Goal: Book appointment/travel/reservation

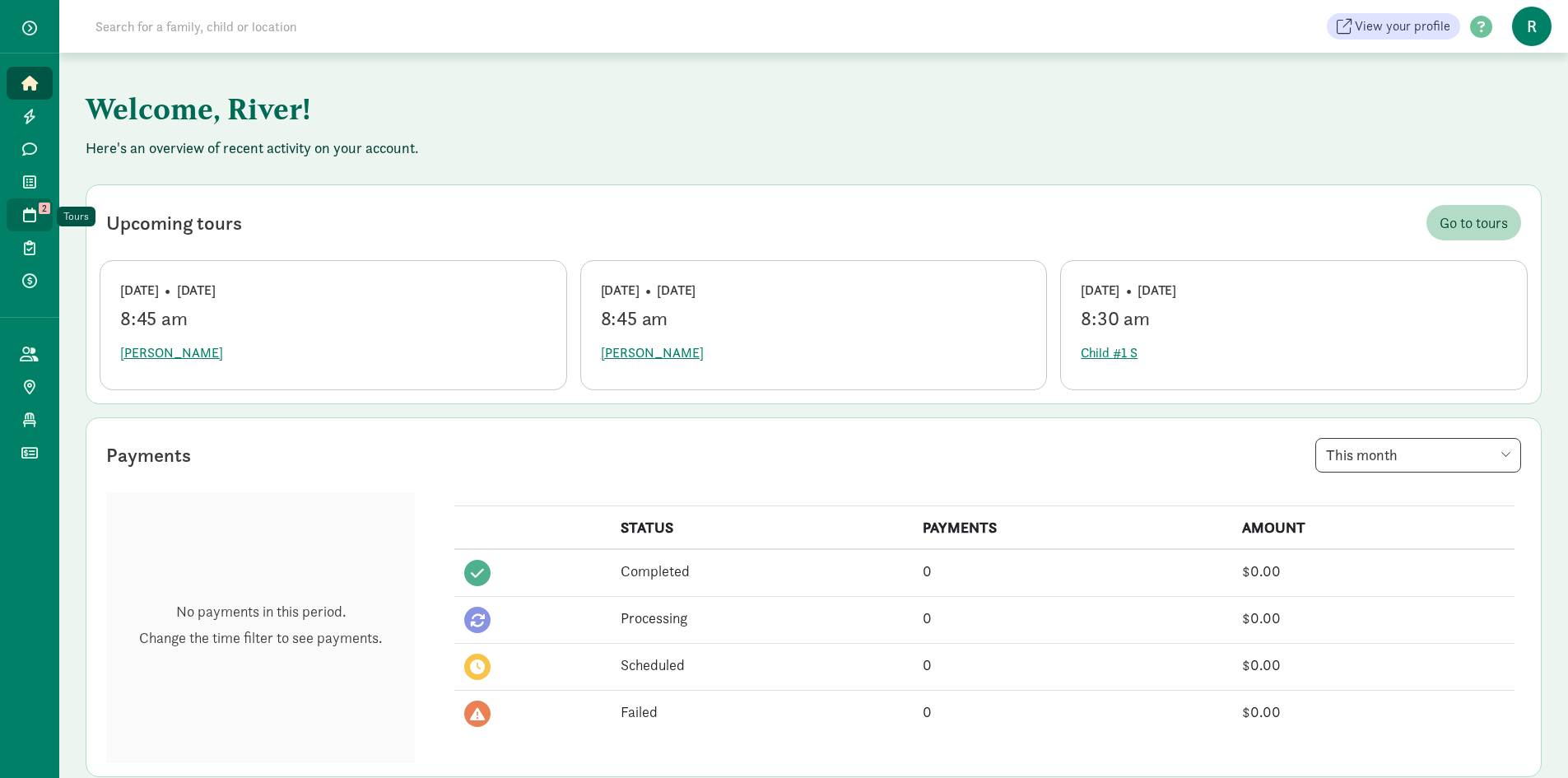
click at [27, 215] on icon at bounding box center [29, 214] width 13 height 15
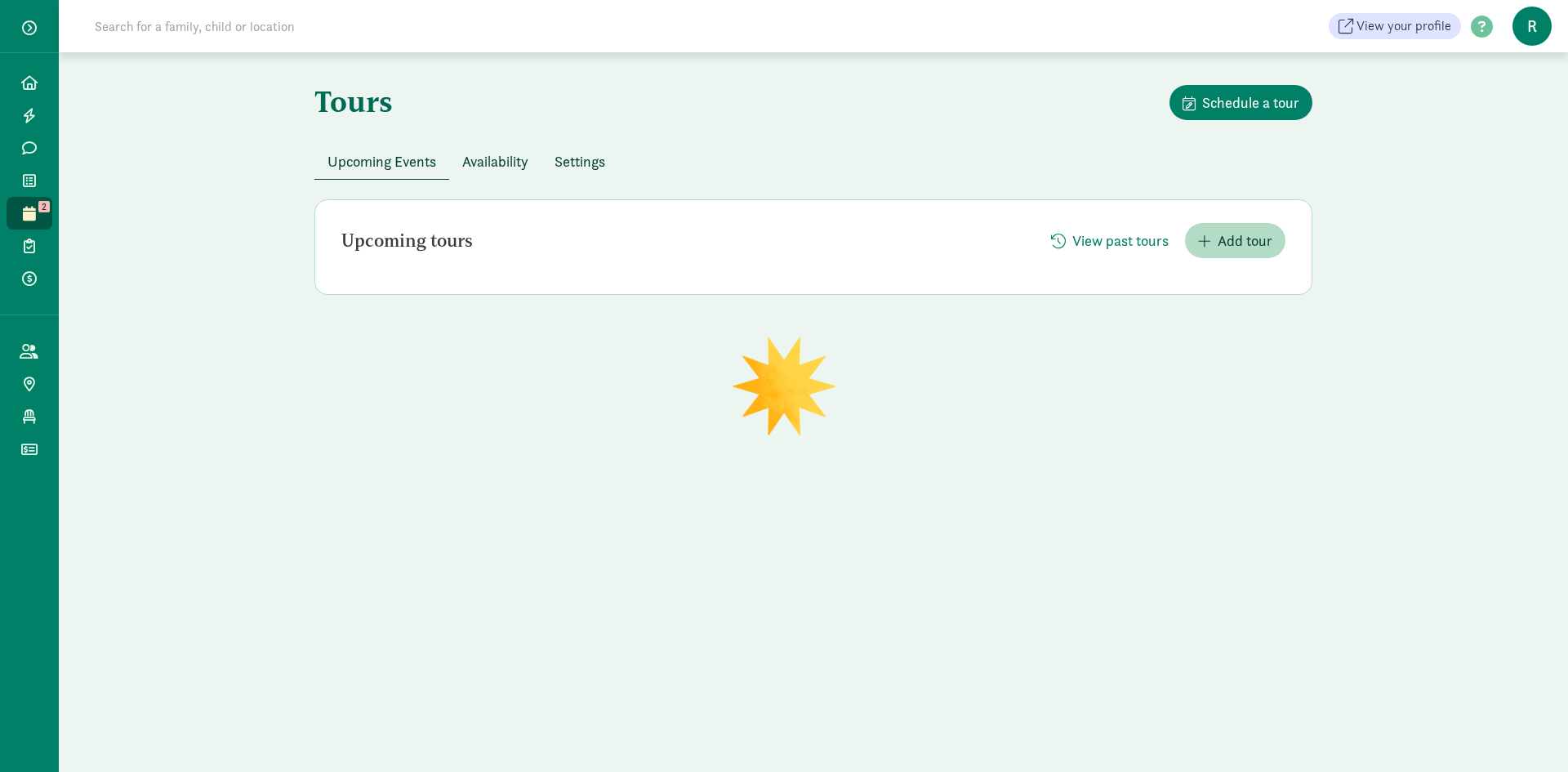
click at [491, 159] on span "Availability" at bounding box center [495, 161] width 67 height 22
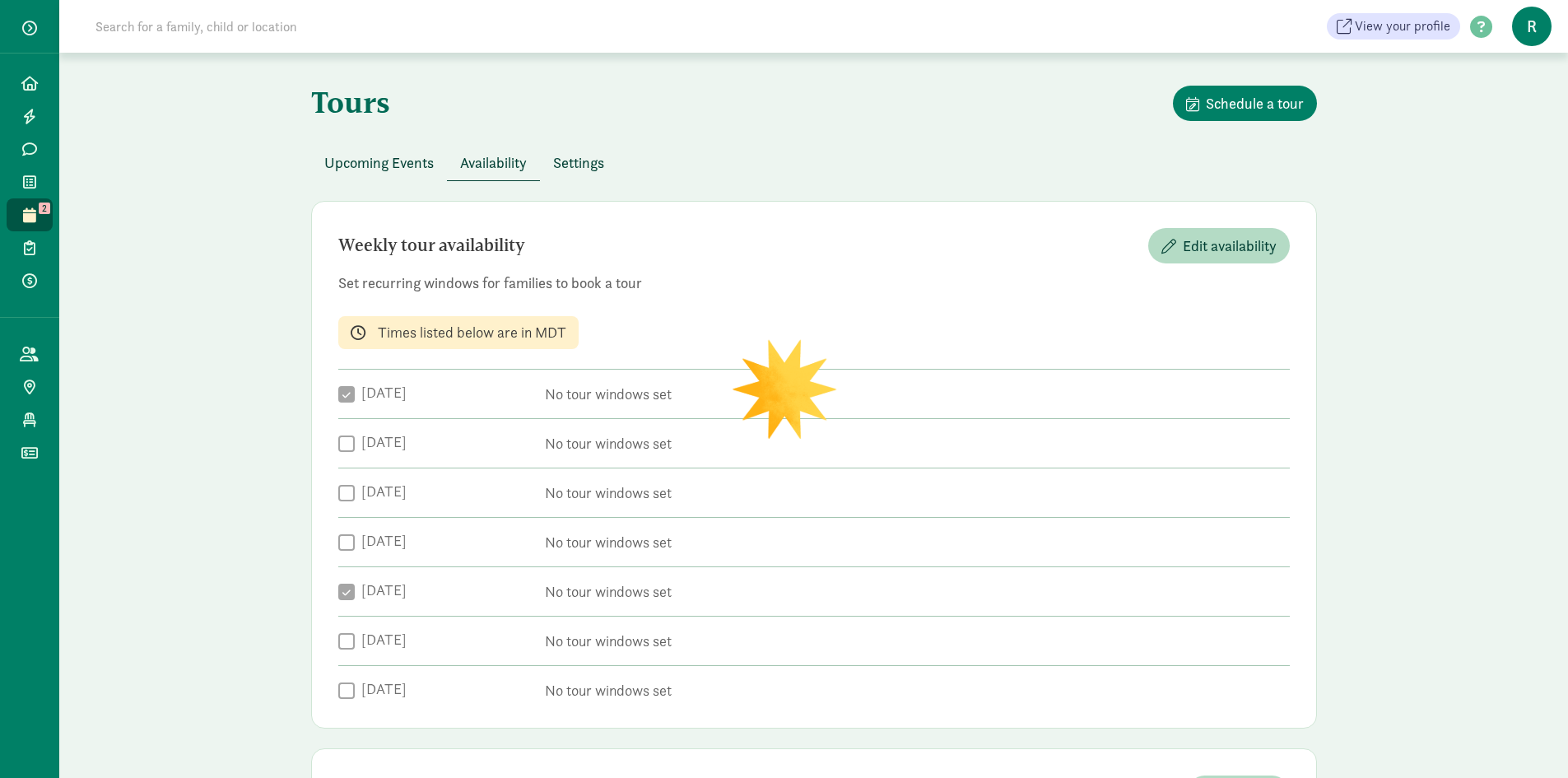
checkbox input "true"
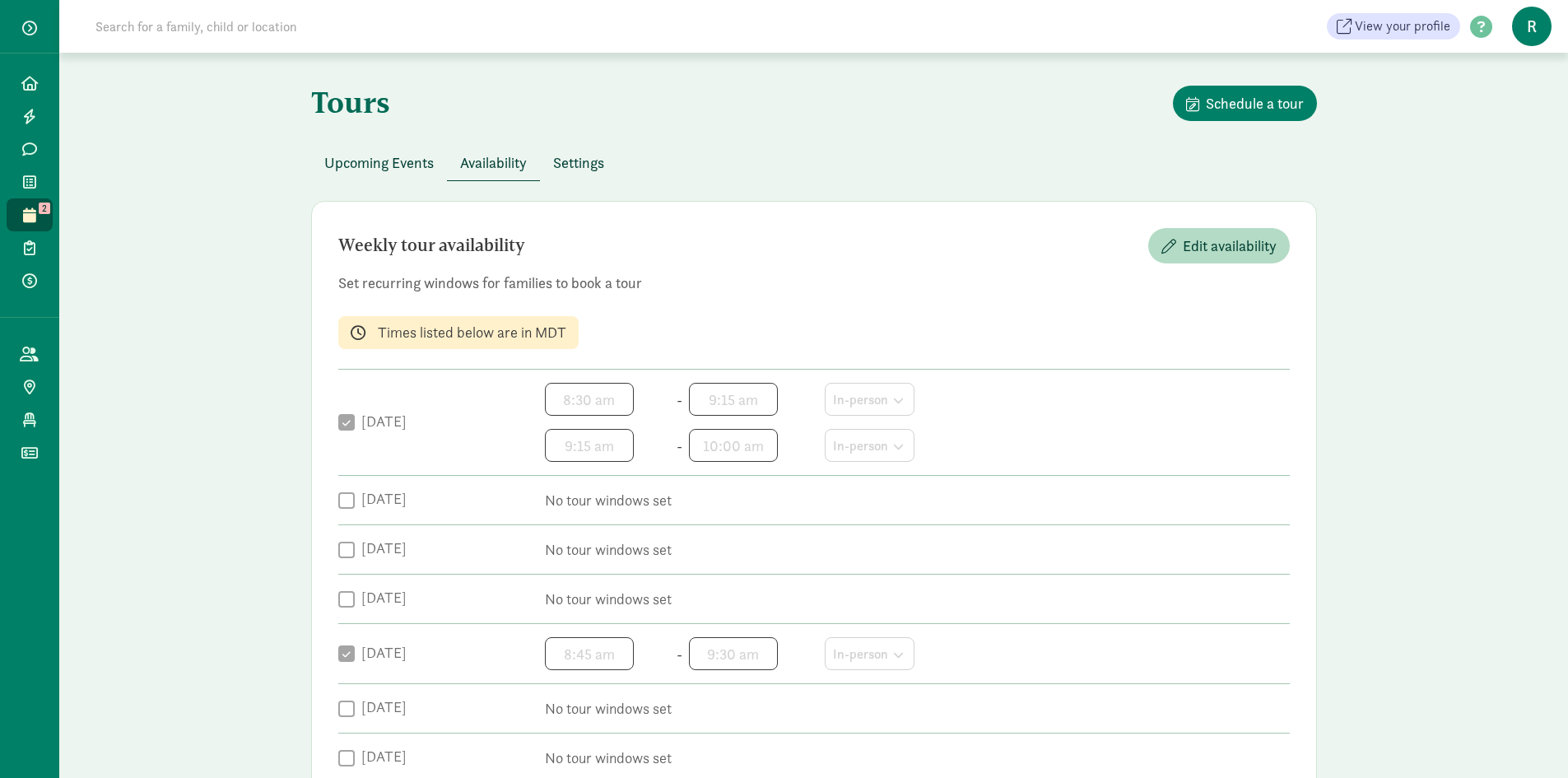
click at [495, 160] on span "Availability" at bounding box center [494, 162] width 67 height 22
click at [508, 165] on span "Availability" at bounding box center [494, 162] width 67 height 22
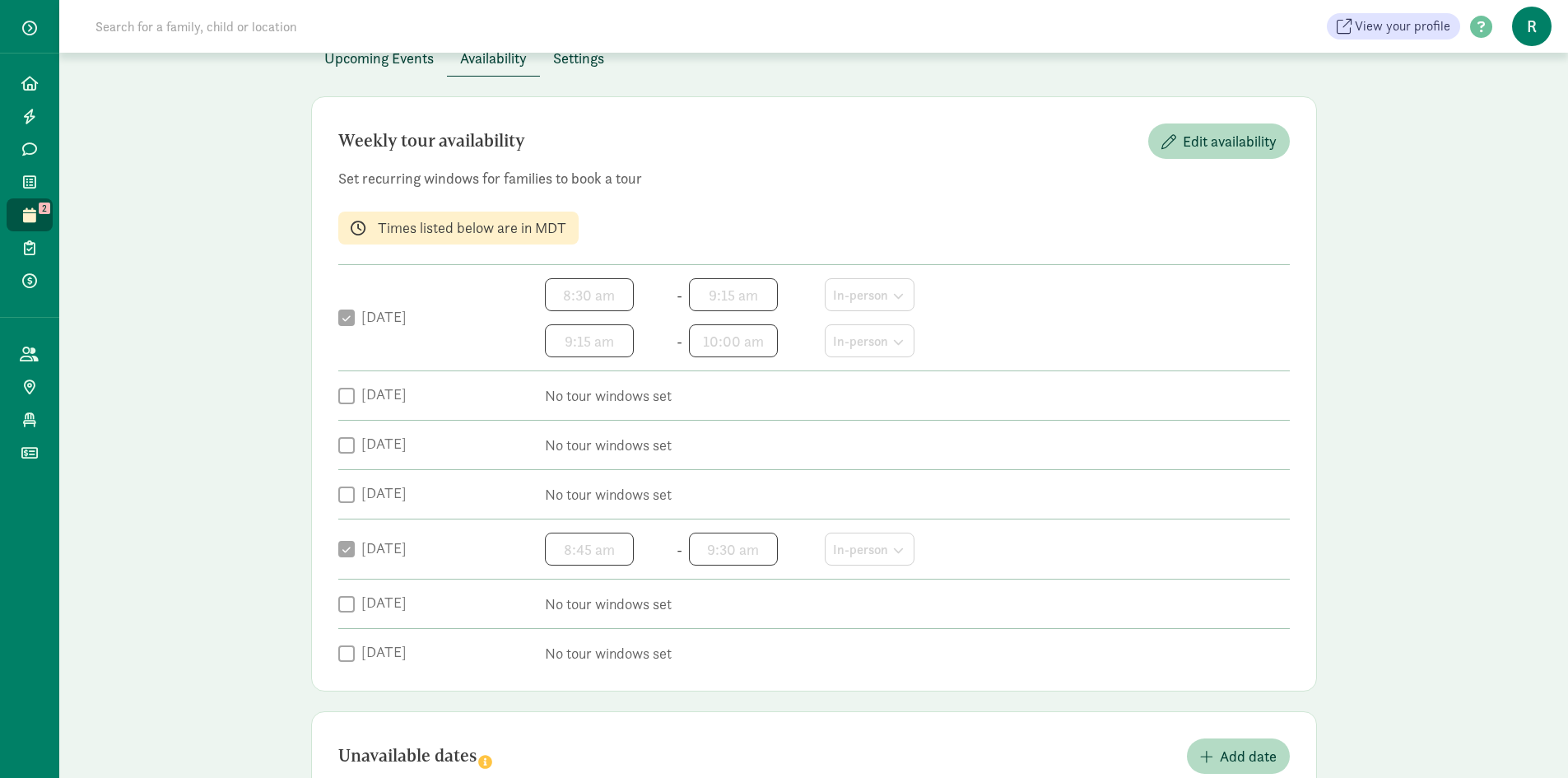
scroll to position [251, 0]
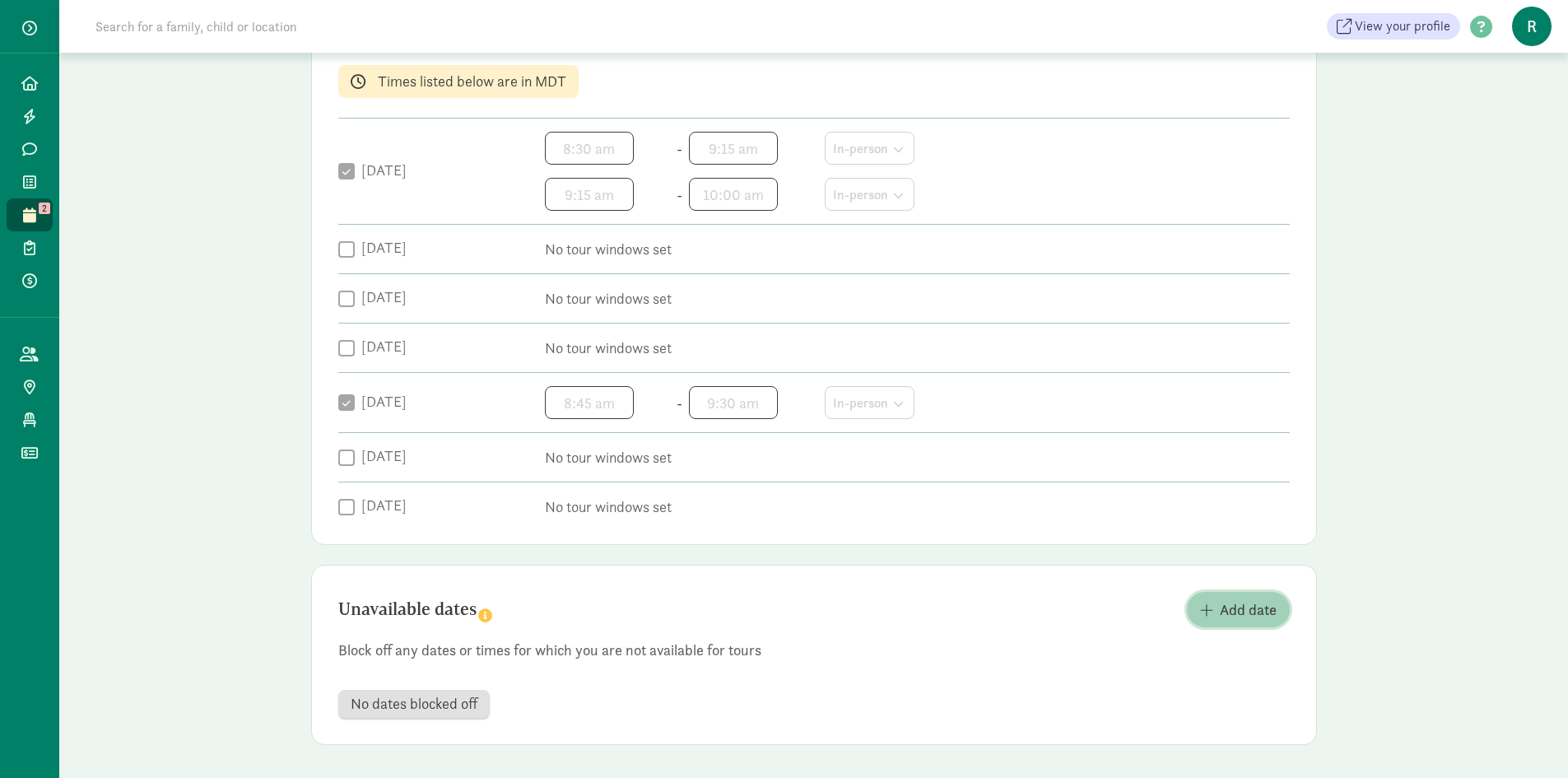
click at [1229, 610] on span "Add date" at bounding box center [1248, 610] width 57 height 22
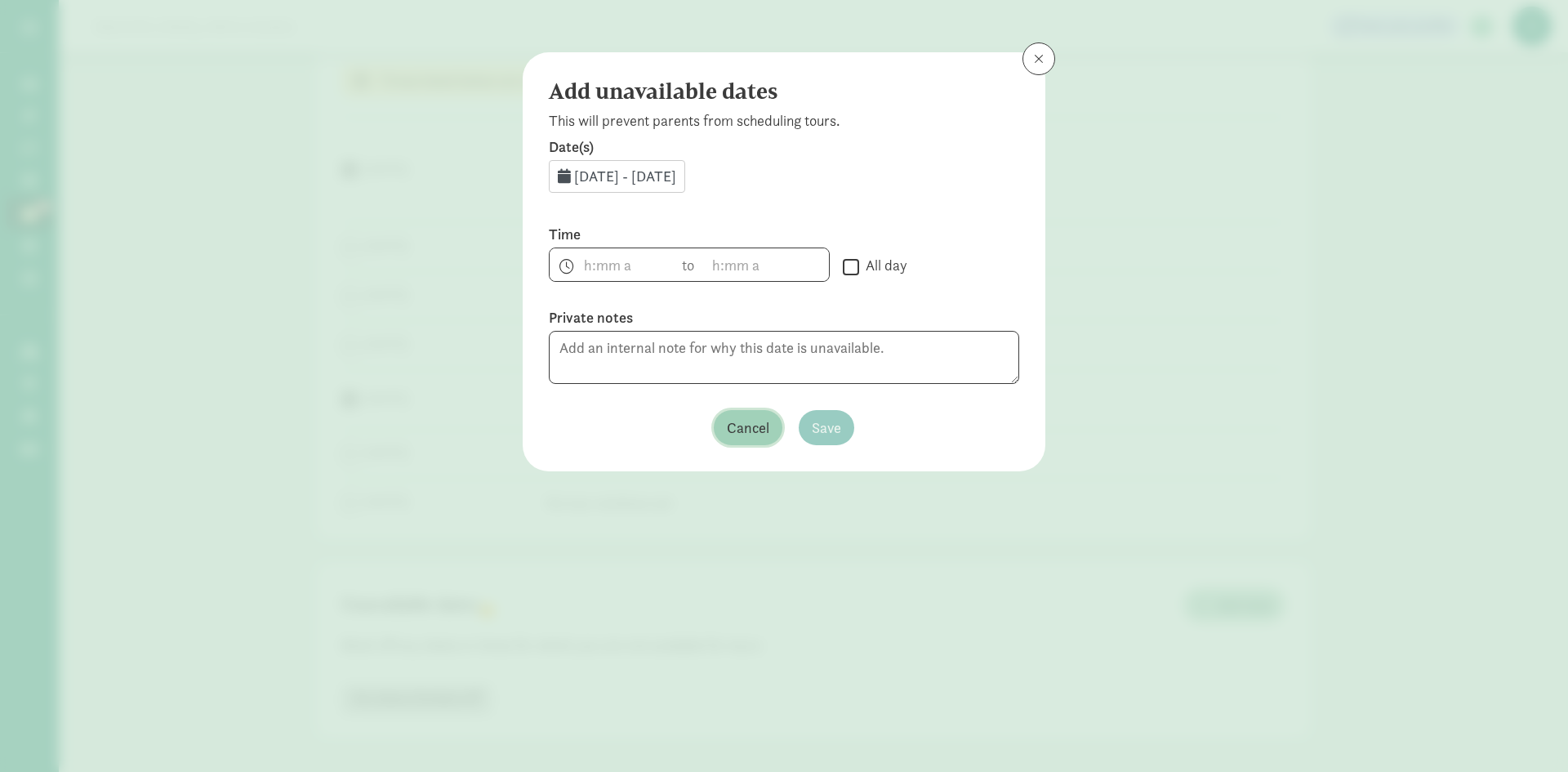
click at [747, 417] on span "Cancel" at bounding box center [749, 428] width 43 height 22
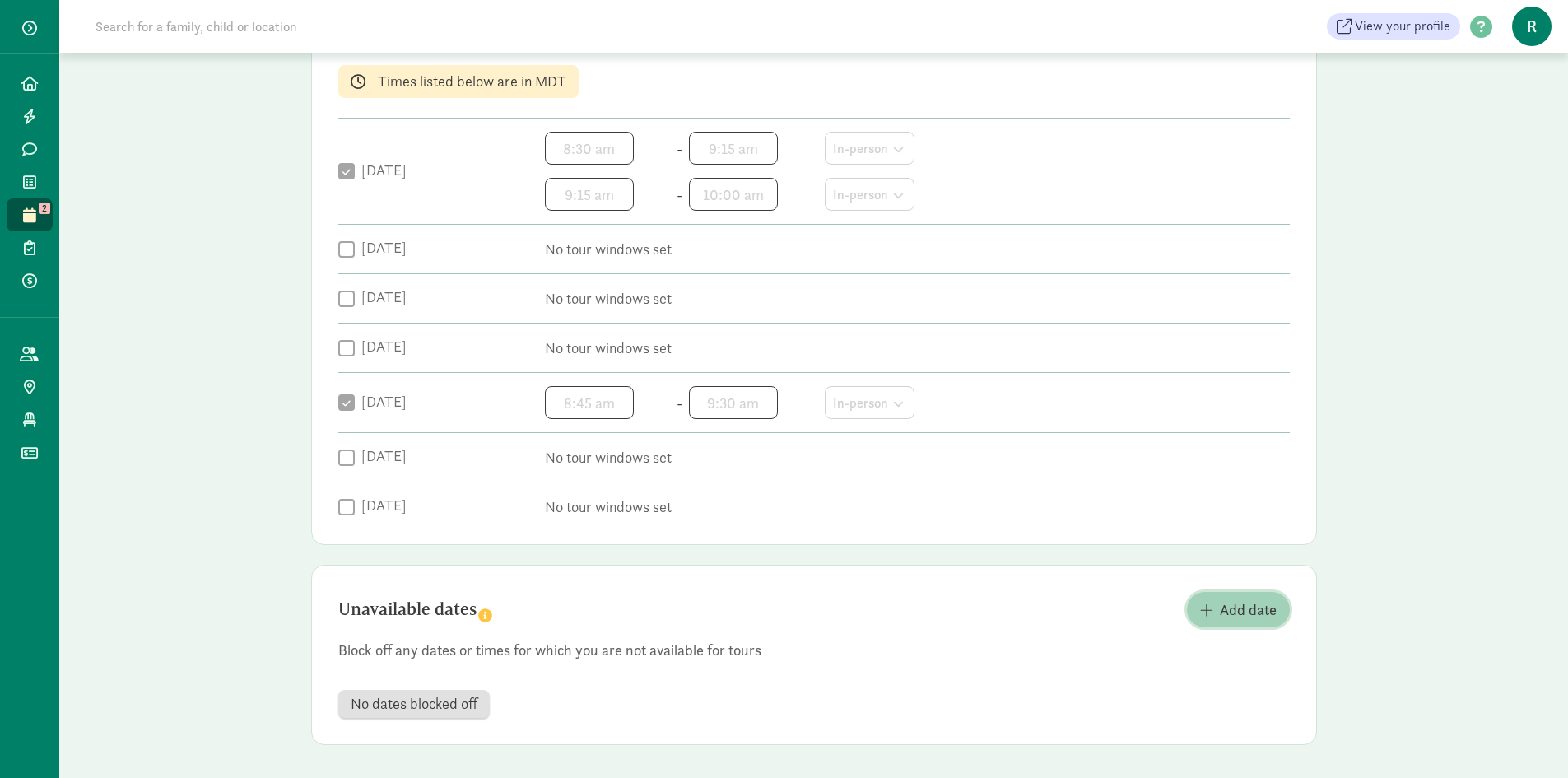
click at [1232, 611] on span "Add date" at bounding box center [1248, 610] width 57 height 22
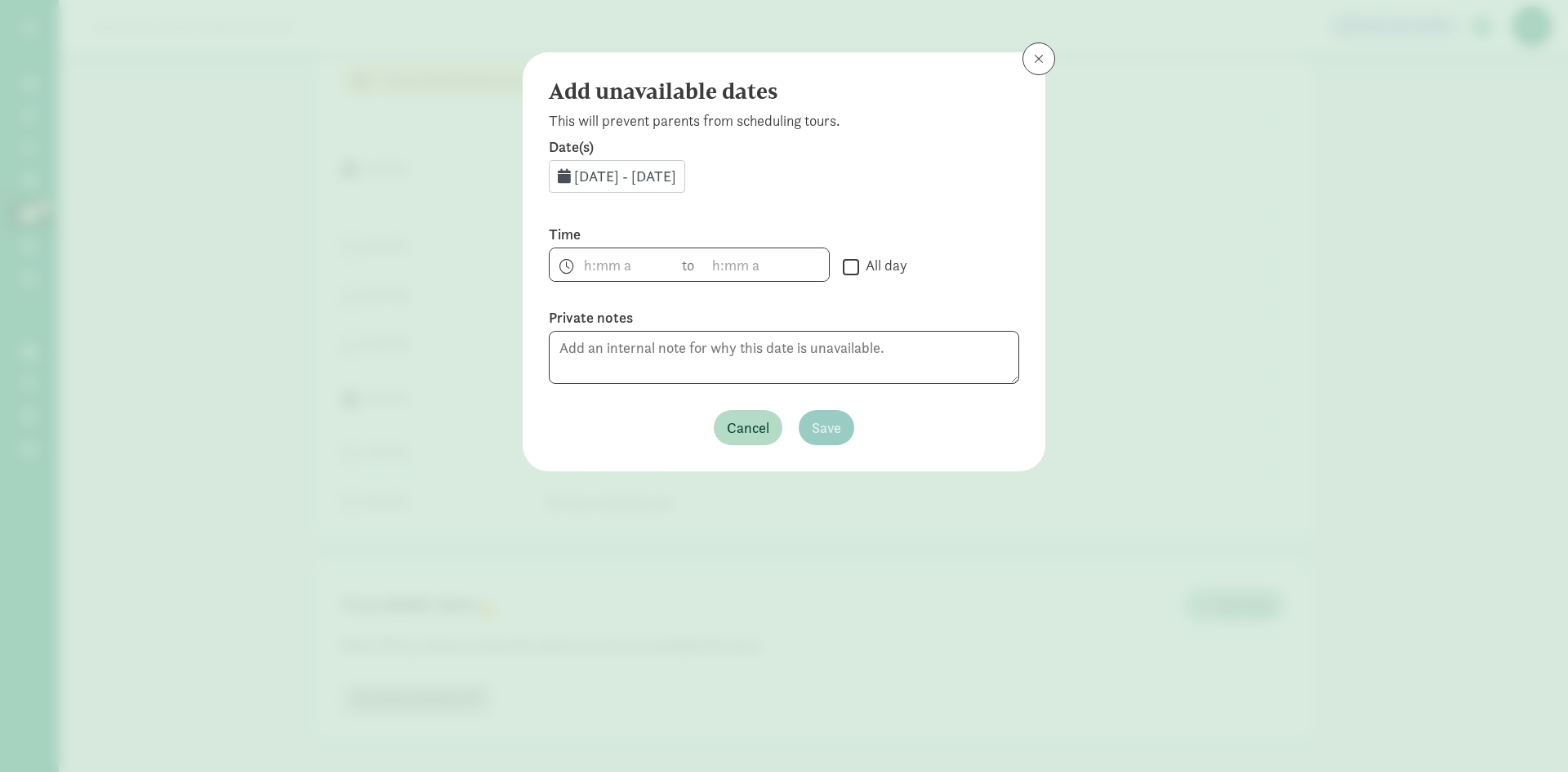
click at [856, 268] on input "All day" at bounding box center [851, 267] width 16 height 22
checkbox input "true"
click at [654, 180] on span "Sep 12, 2025 - Sep 30, 2025" at bounding box center [625, 176] width 102 height 19
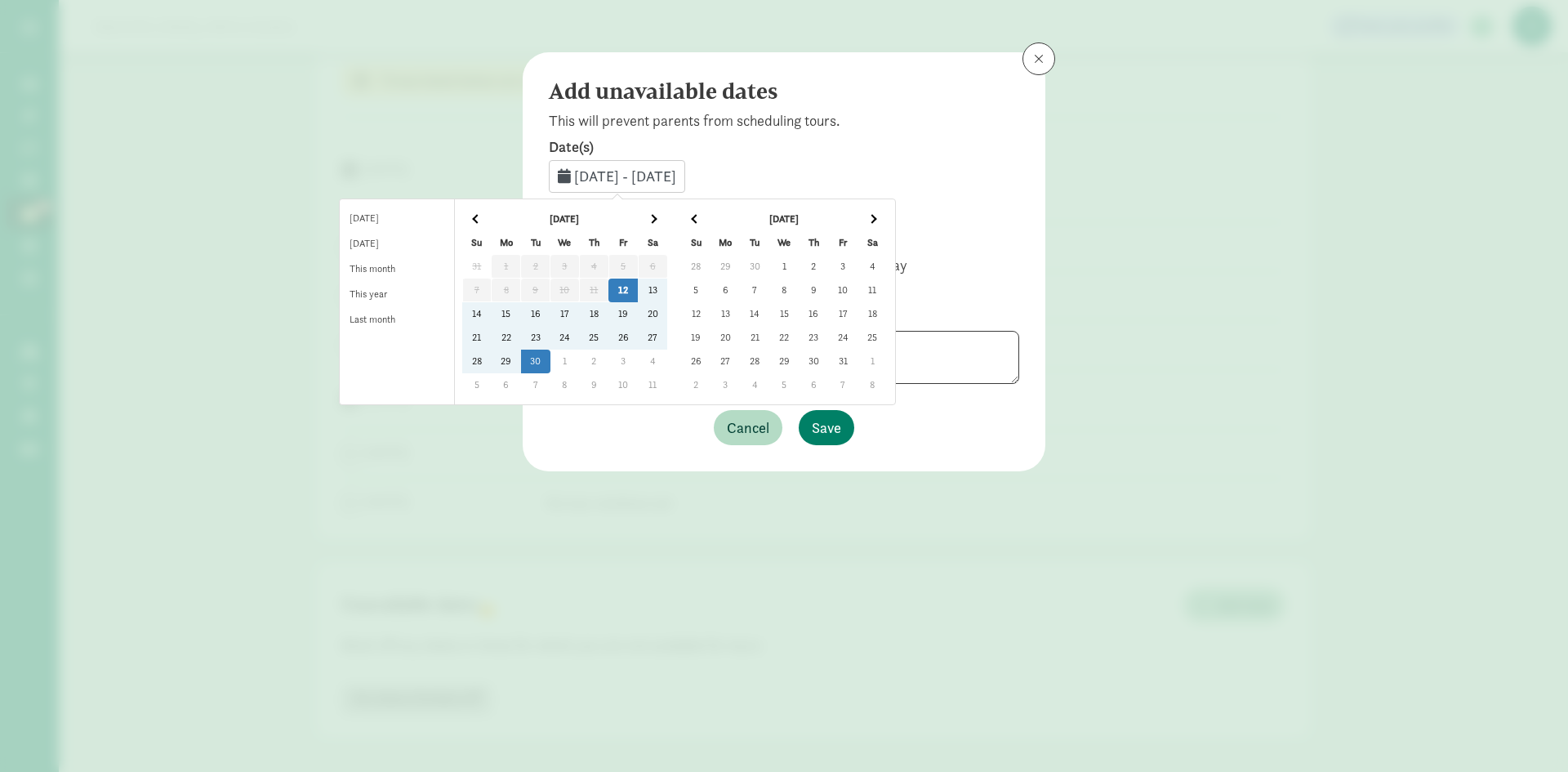
click at [828, 314] on td "16" at bounding box center [813, 314] width 29 height 24
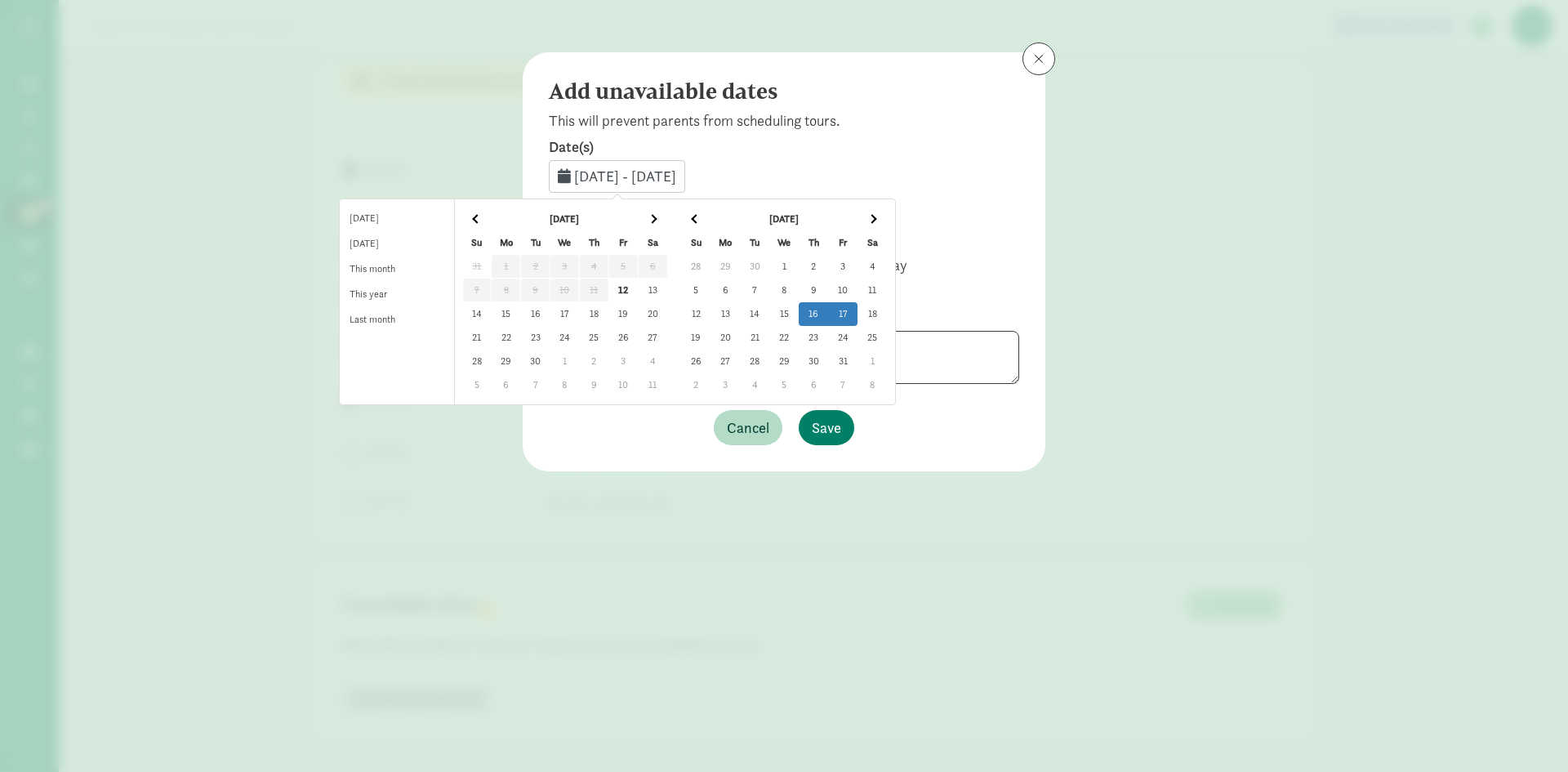
click at [858, 314] on td "17" at bounding box center [842, 314] width 29 height 24
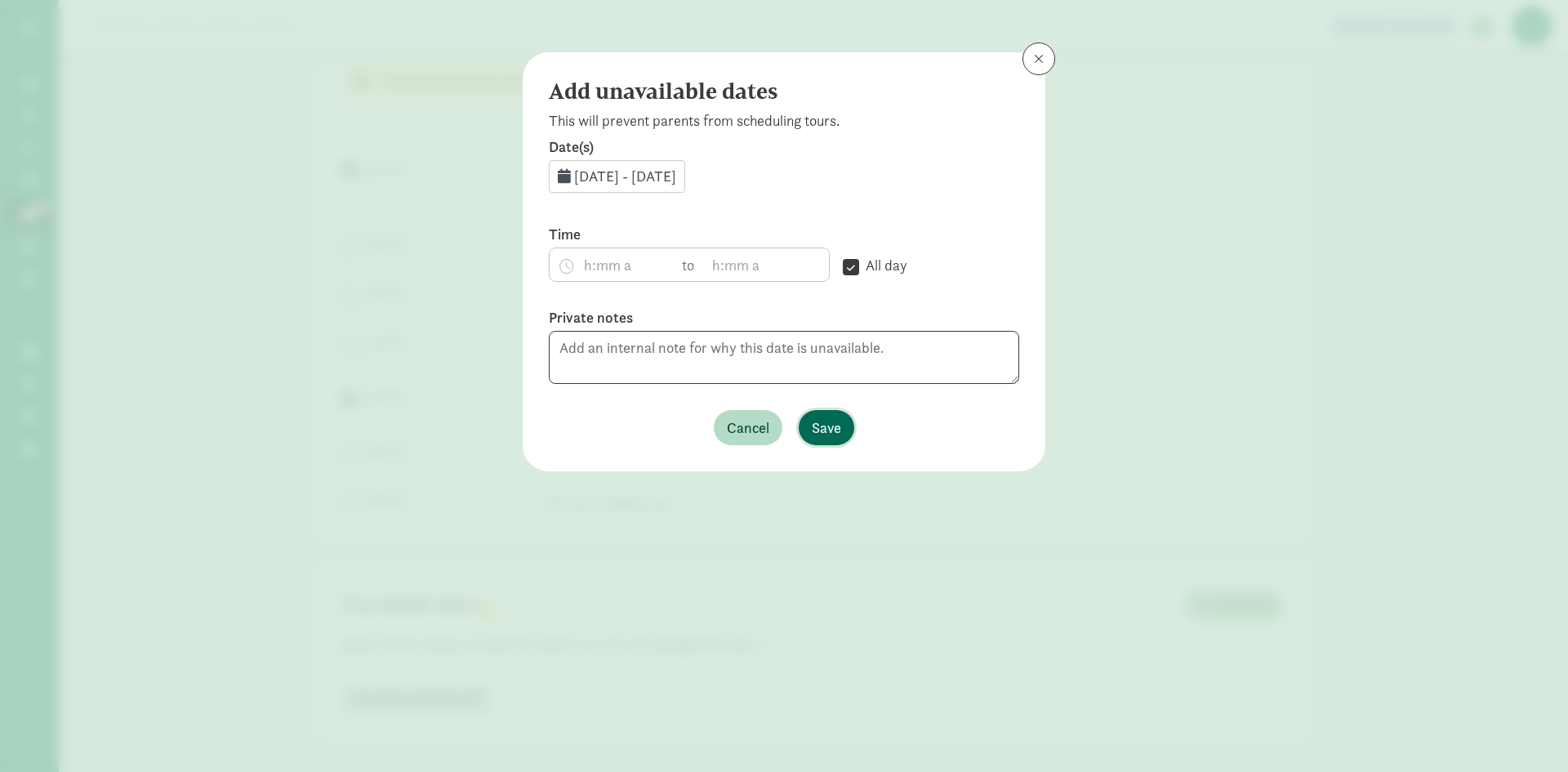
click at [825, 432] on span "Save" at bounding box center [826, 428] width 29 height 22
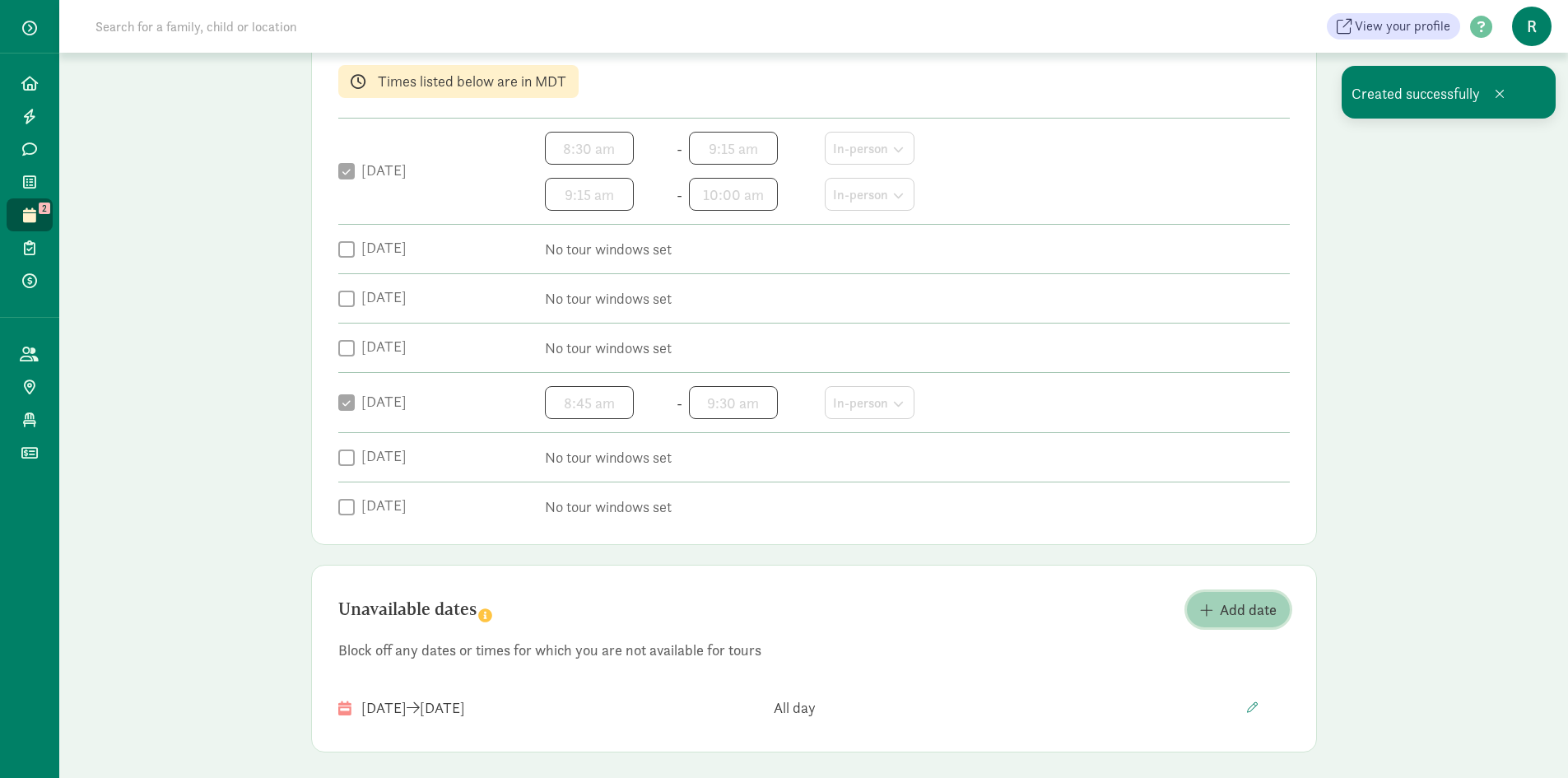
click at [1244, 617] on span "Add date" at bounding box center [1248, 610] width 57 height 22
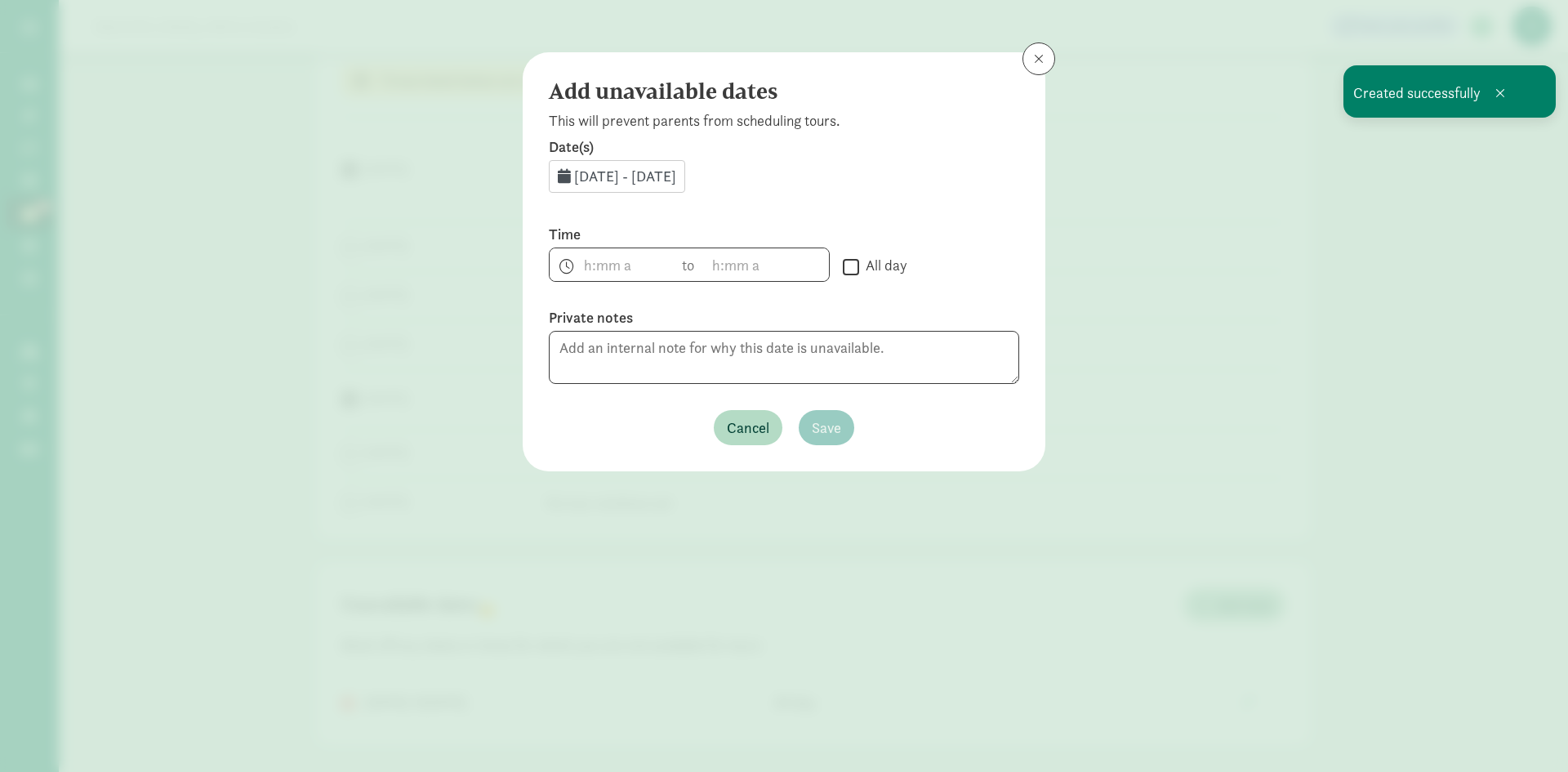
click at [636, 177] on span "Sep 12, 2025 - Sep 30, 2025" at bounding box center [625, 176] width 102 height 19
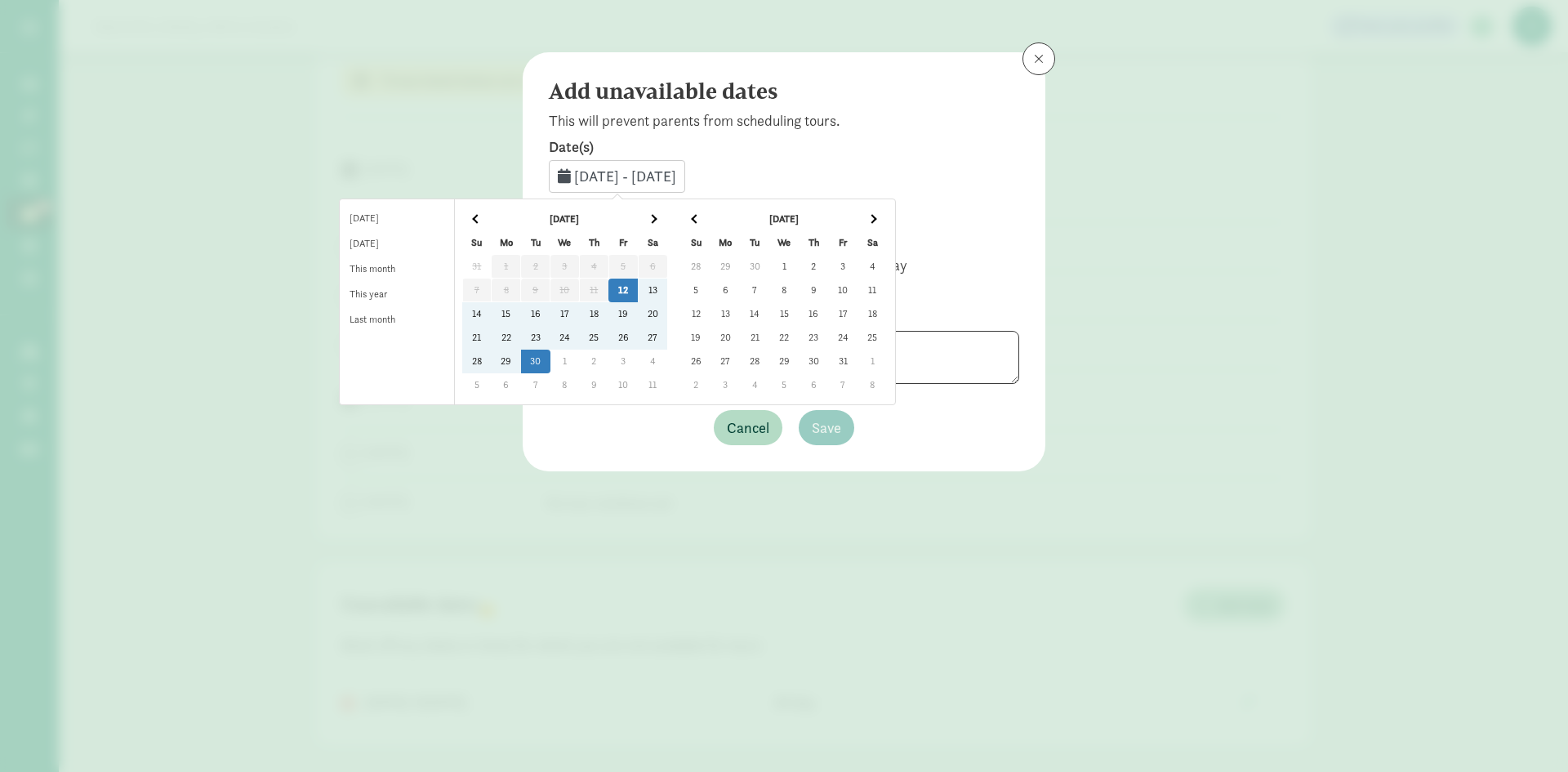
click at [769, 334] on td "21" at bounding box center [755, 338] width 29 height 24
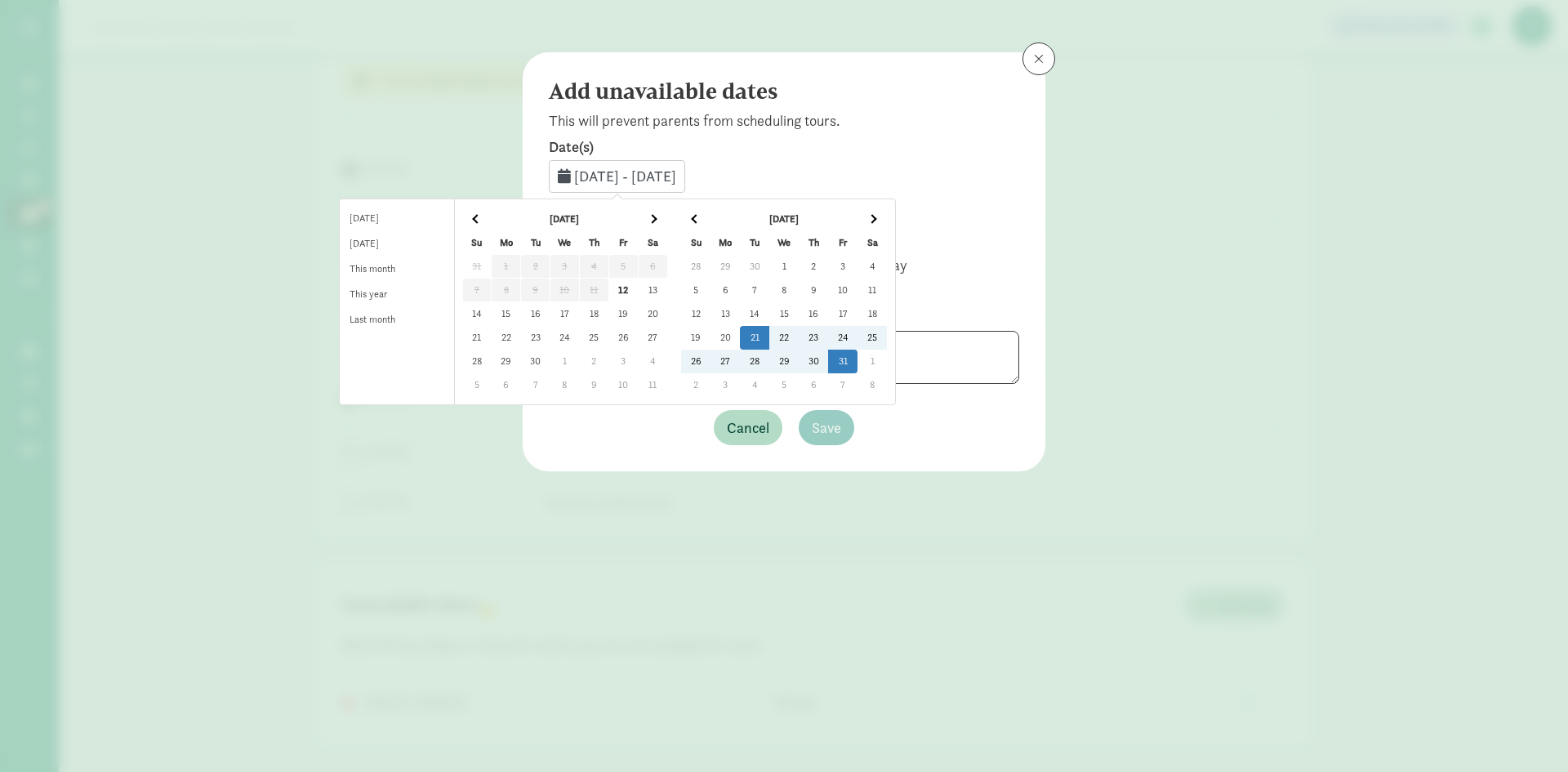
click at [858, 360] on td "31" at bounding box center [842, 362] width 29 height 24
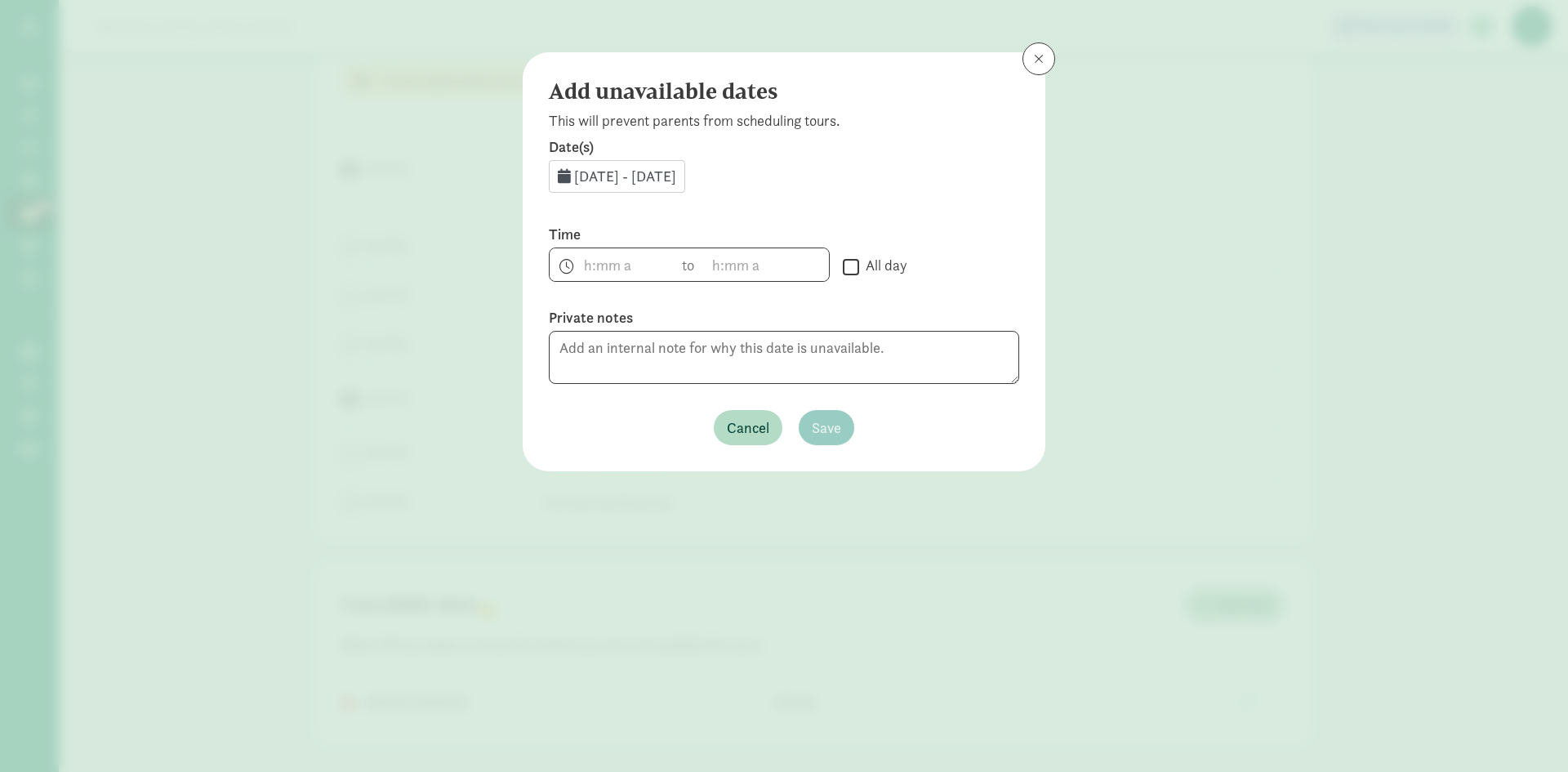
click at [848, 271] on input "All day" at bounding box center [851, 267] width 16 height 22
checkbox input "true"
click at [838, 421] on span "Save" at bounding box center [826, 428] width 29 height 22
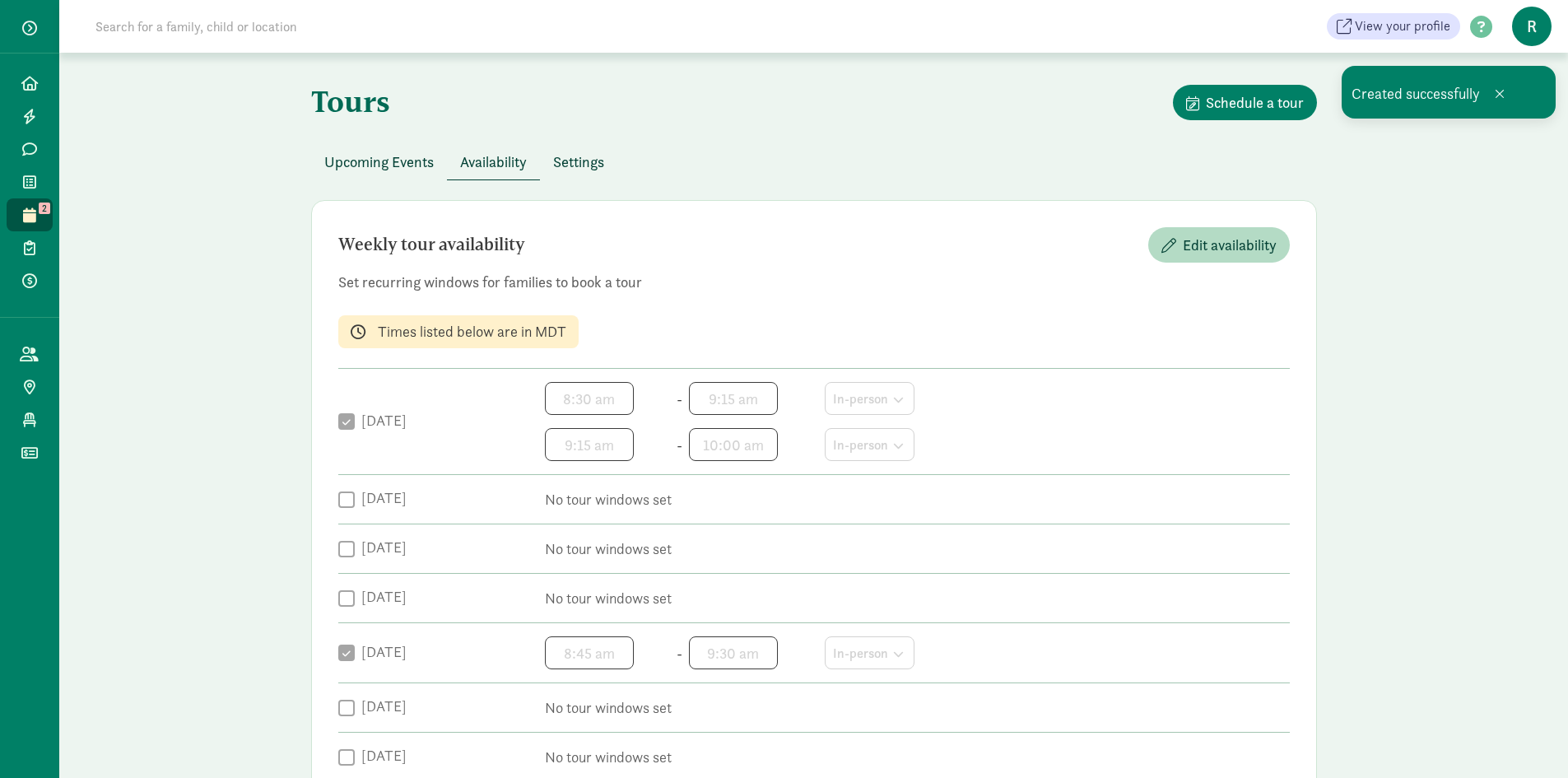
scroll to position [0, 0]
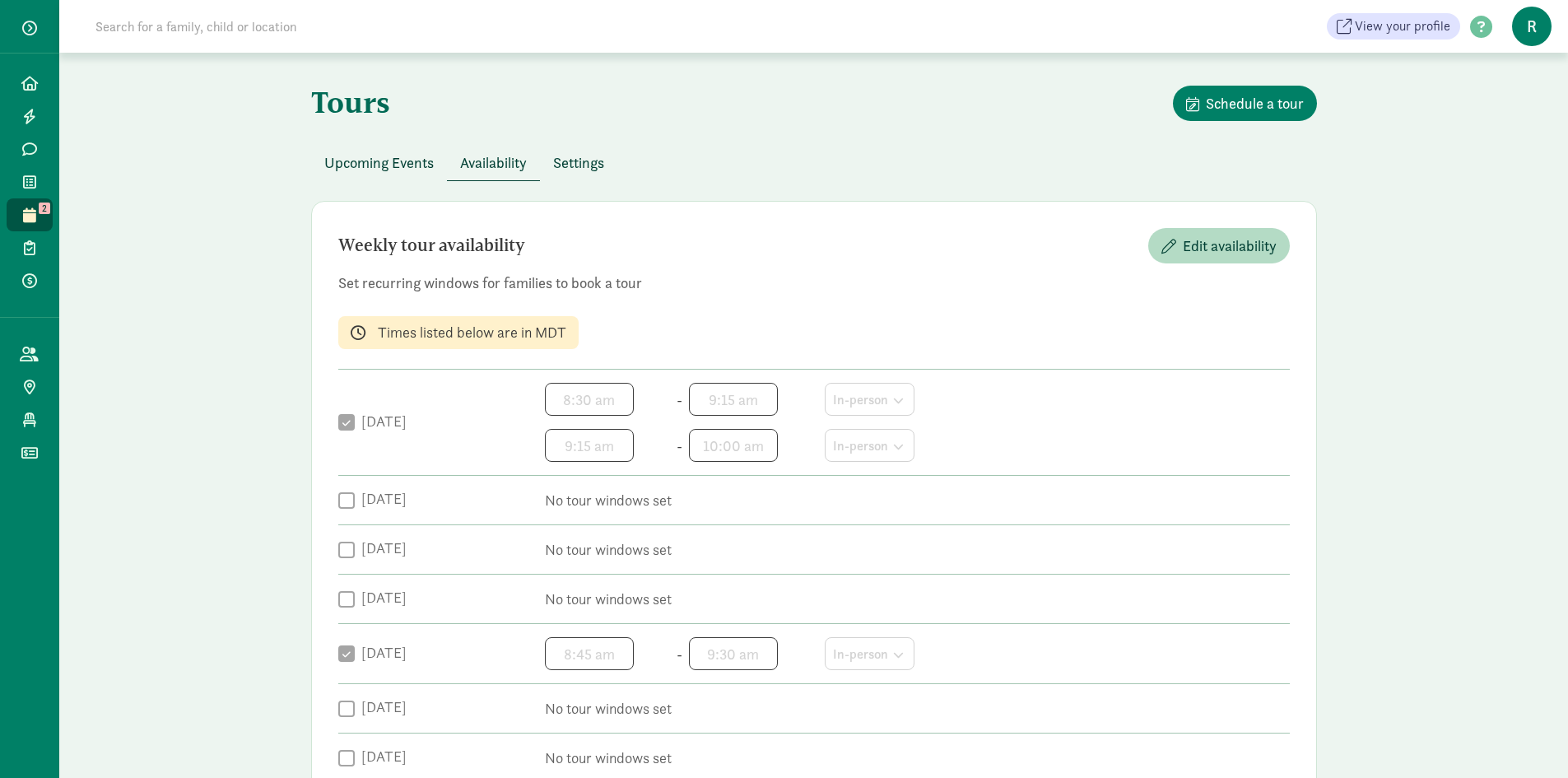
click at [40, 213] on span "2" at bounding box center [44, 208] width 11 height 11
